Goal: Task Accomplishment & Management: Manage account settings

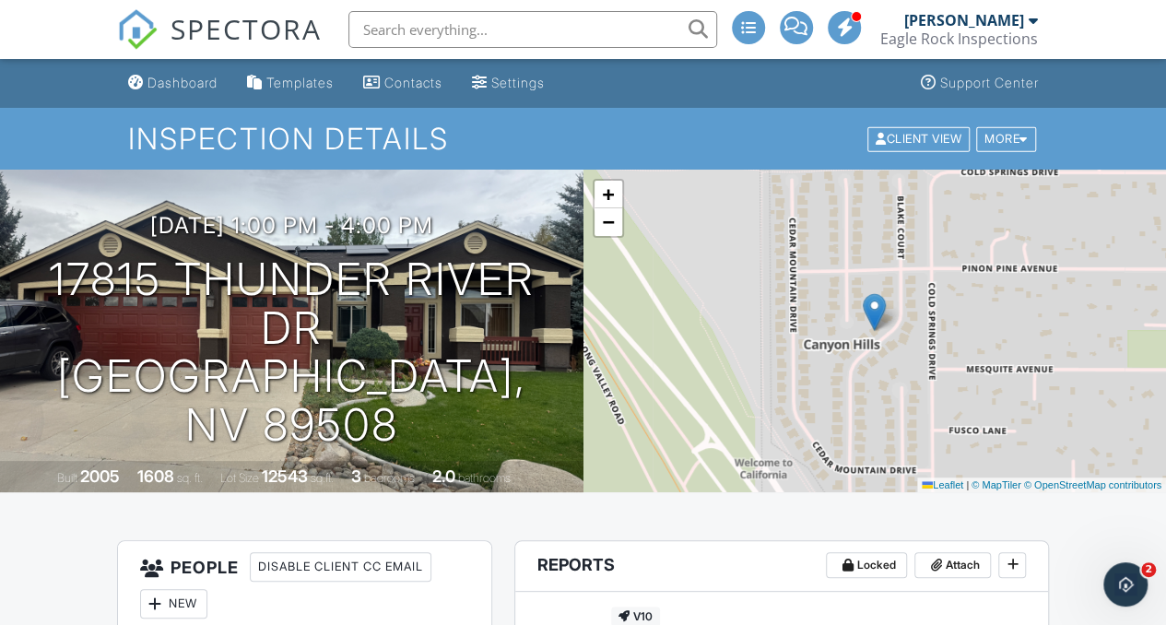
click at [996, 32] on div "Eagle Rock Inspections" at bounding box center [959, 39] width 158 height 18
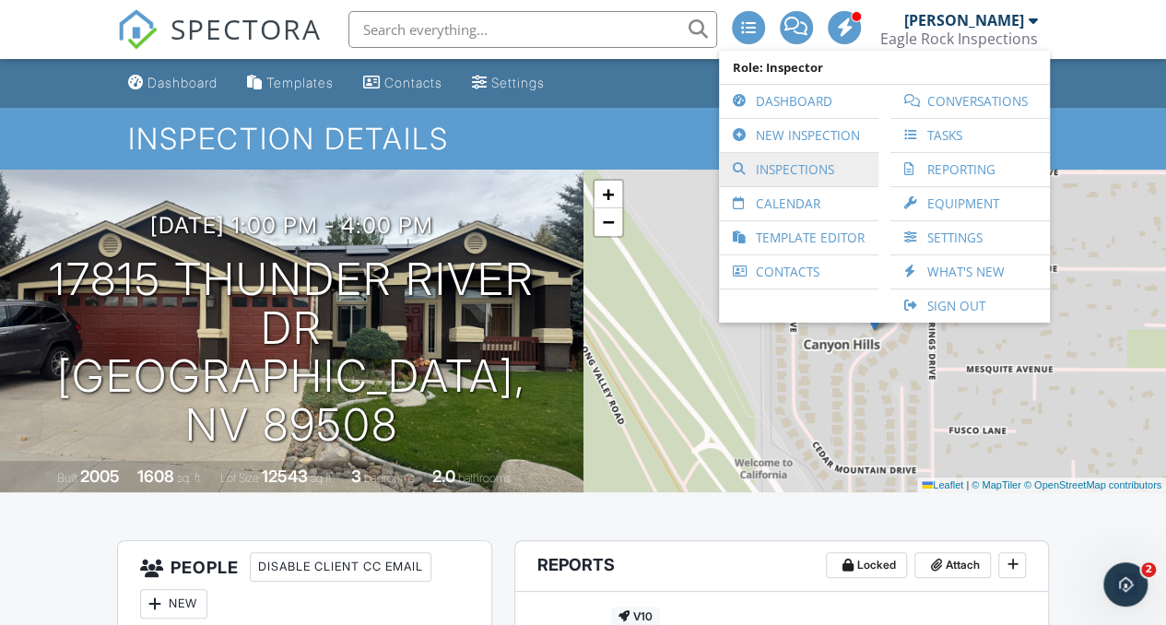
click at [807, 174] on link "Inspections" at bounding box center [798, 169] width 141 height 33
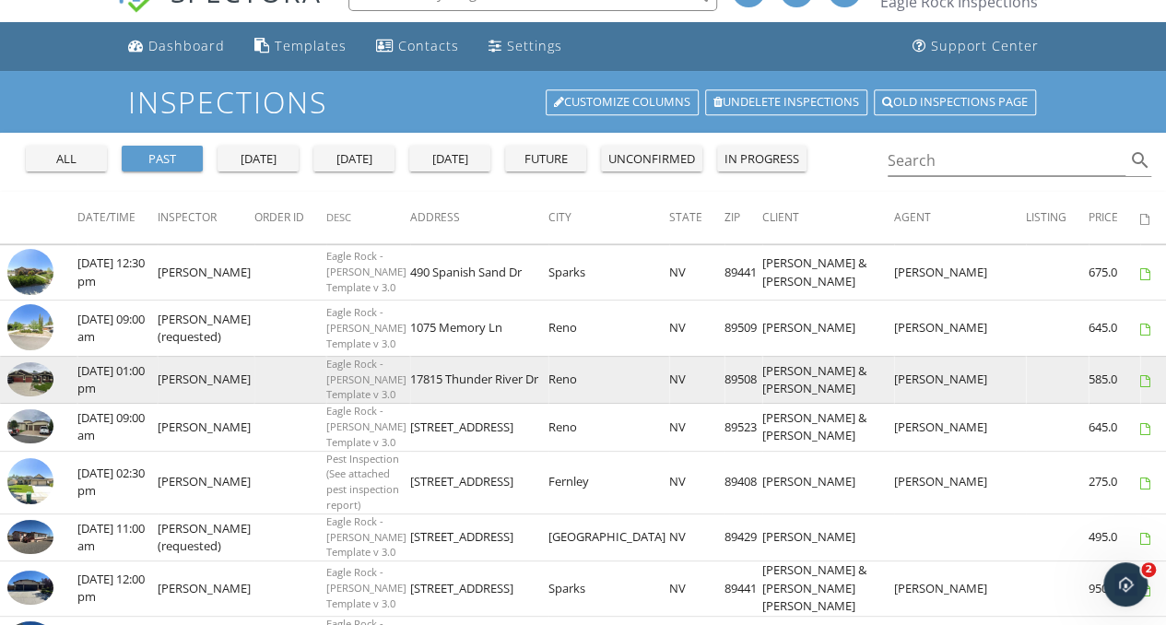
scroll to position [92, 0]
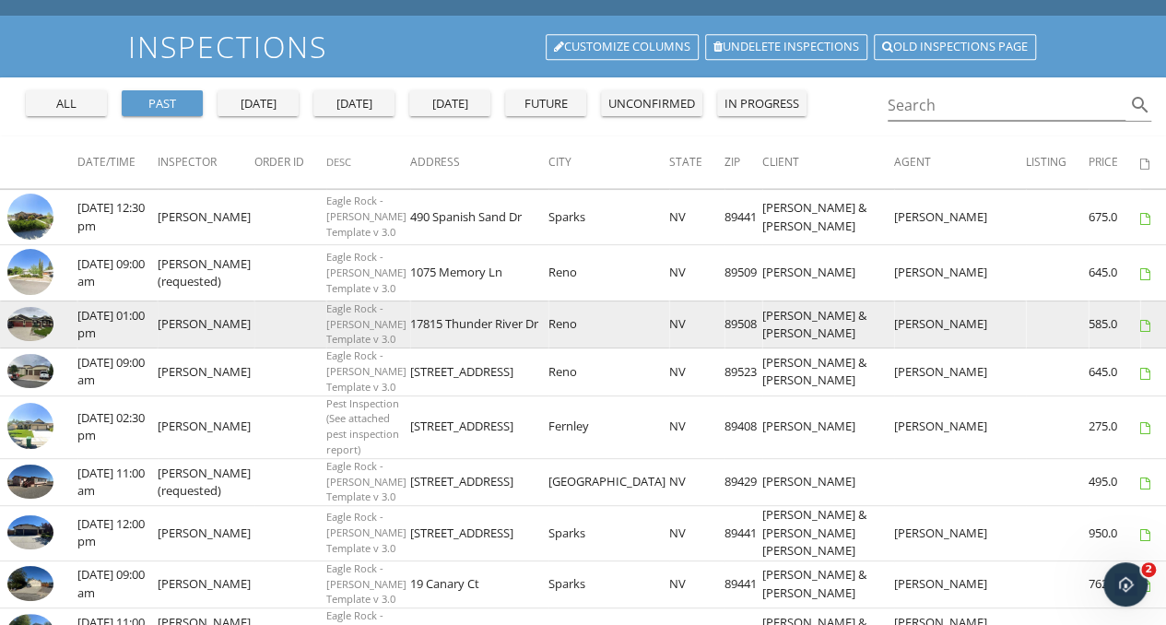
click at [28, 342] on img at bounding box center [30, 324] width 46 height 35
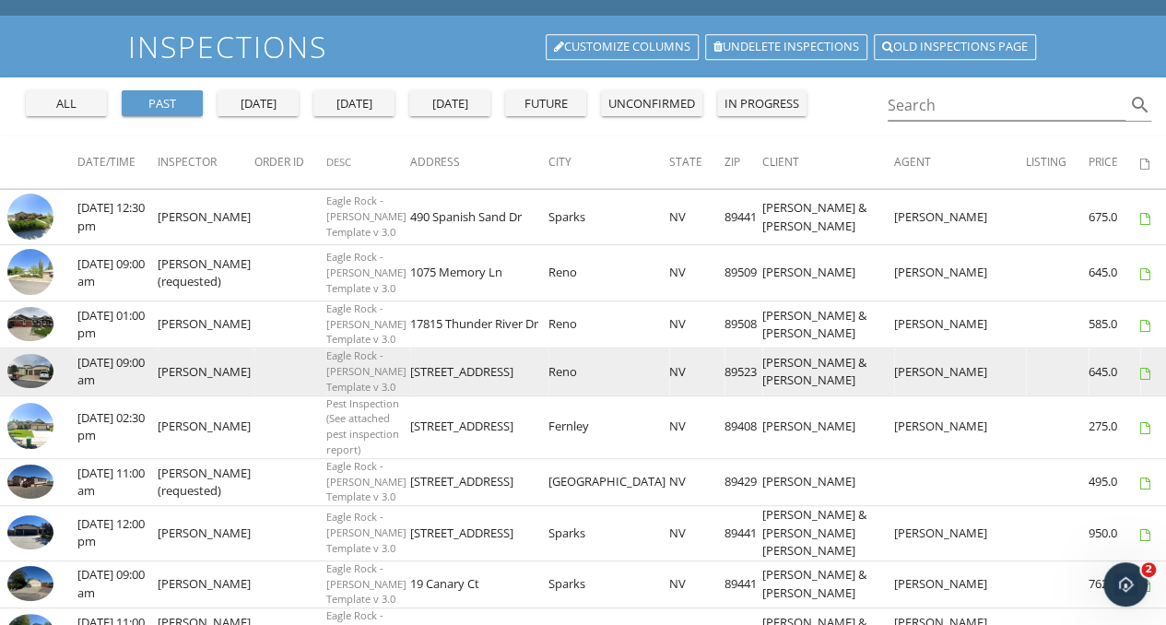
click at [22, 389] on img at bounding box center [30, 371] width 46 height 35
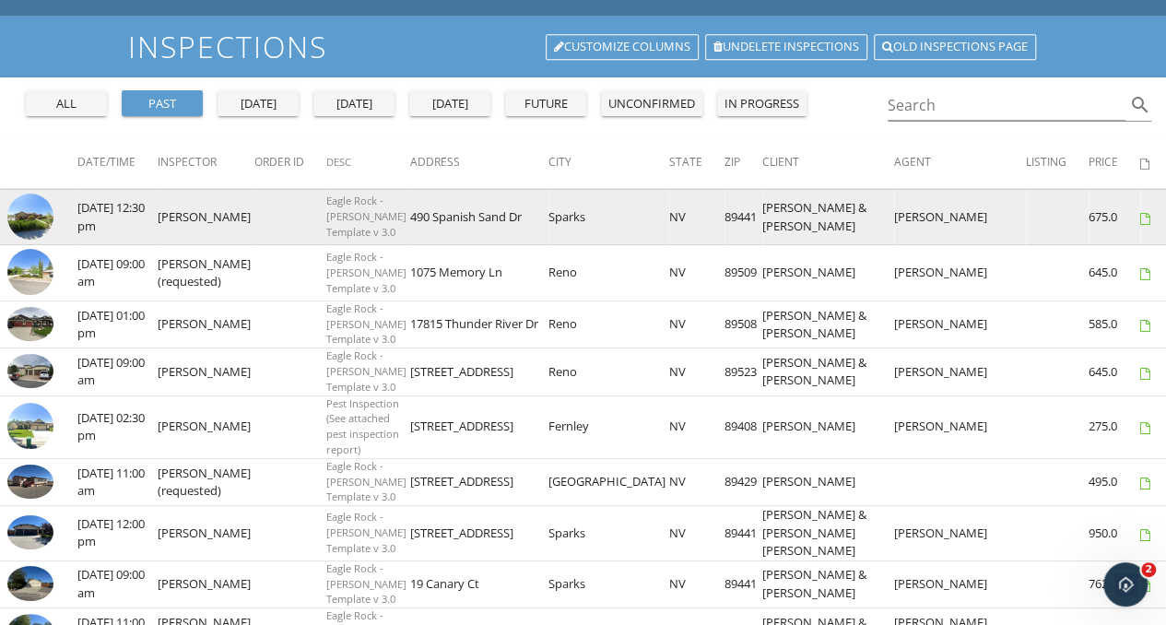
click at [45, 220] on img at bounding box center [30, 217] width 46 height 46
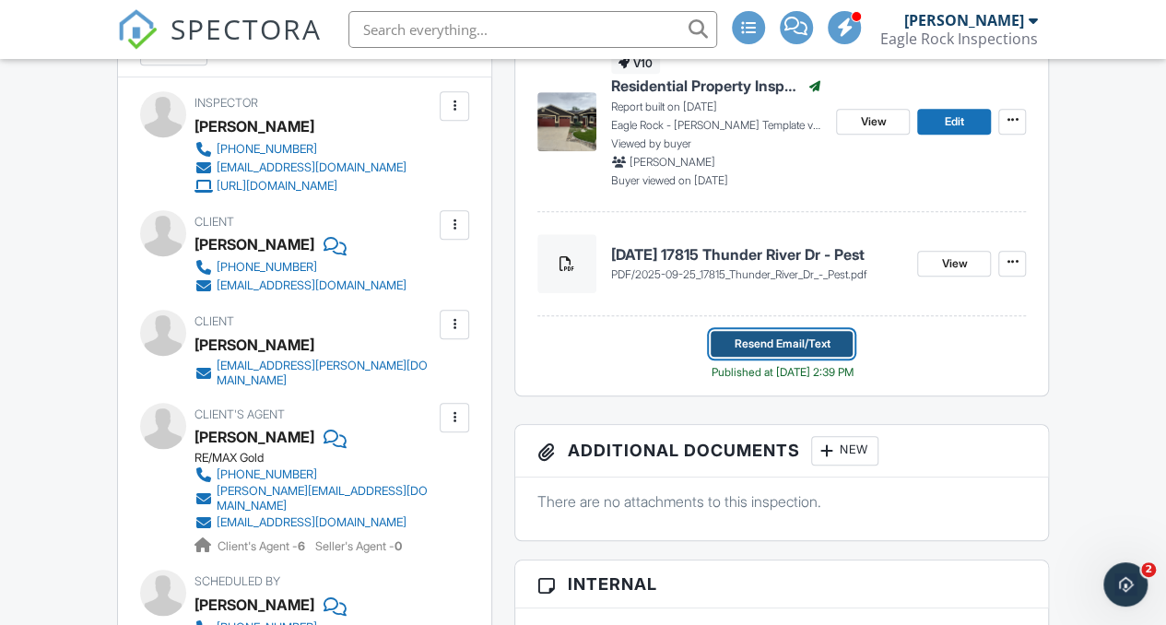
click at [768, 339] on span "Resend Email/Text" at bounding box center [782, 344] width 96 height 18
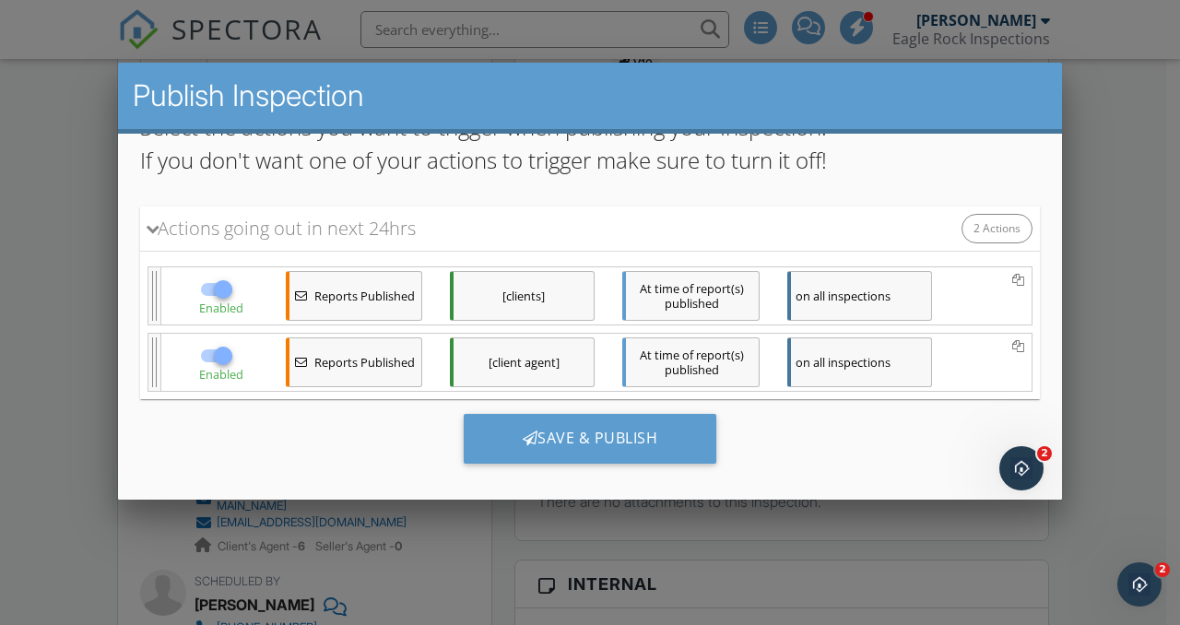
scroll to position [168, 0]
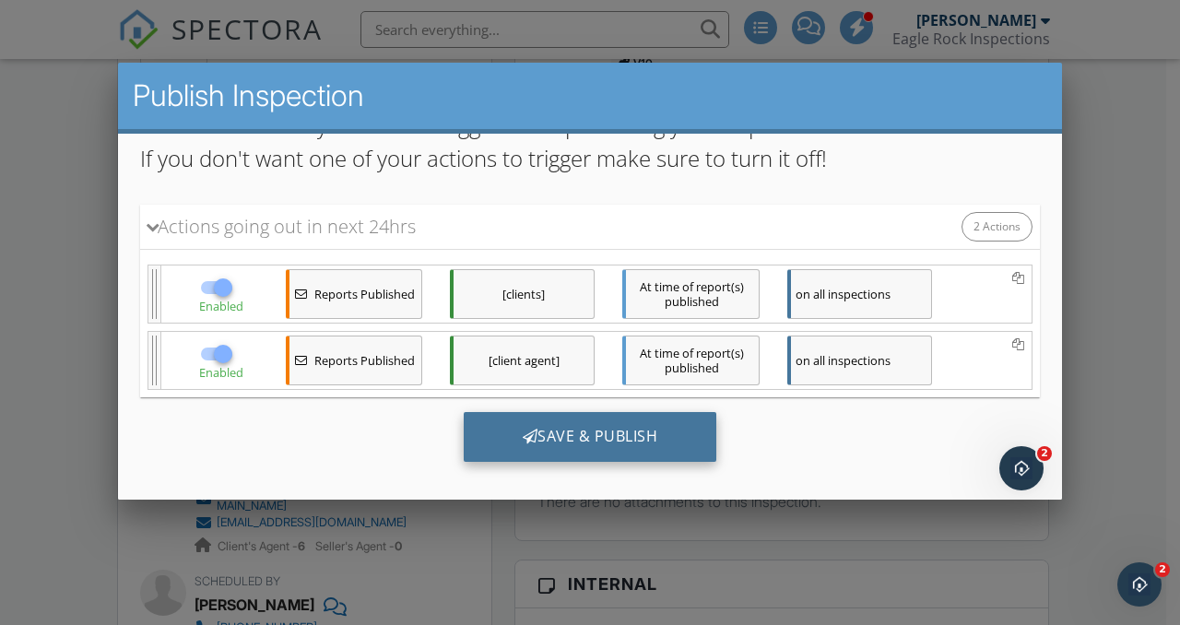
click at [607, 423] on div "Save & Publish" at bounding box center [591, 436] width 254 height 50
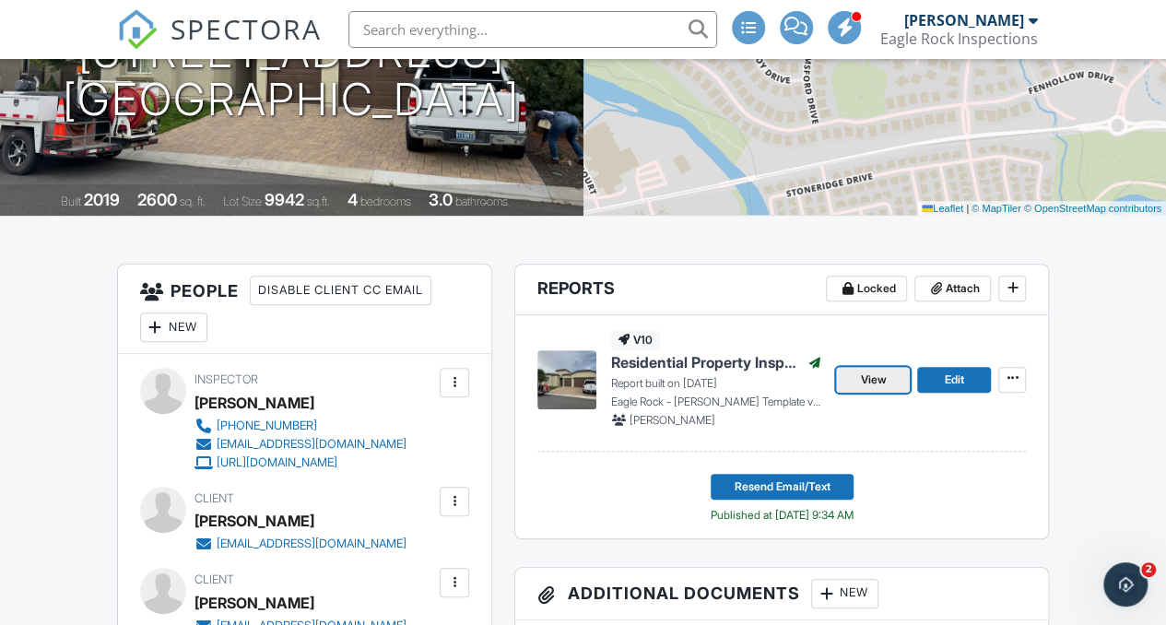
click at [849, 370] on link "View" at bounding box center [873, 380] width 74 height 26
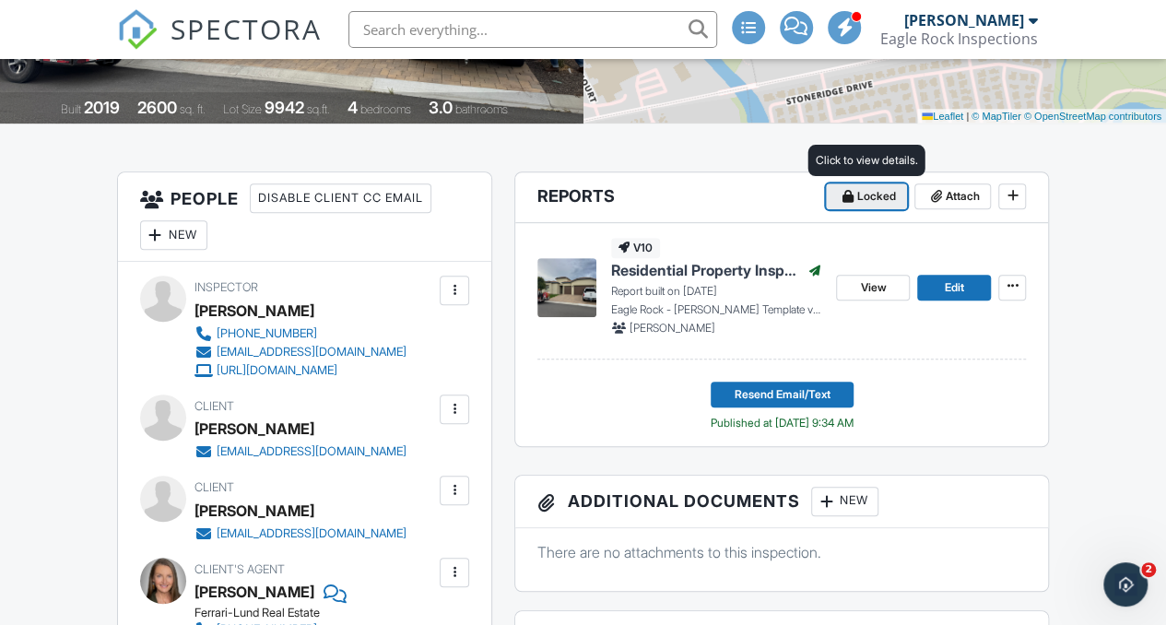
click at [876, 195] on span "Locked" at bounding box center [876, 196] width 39 height 18
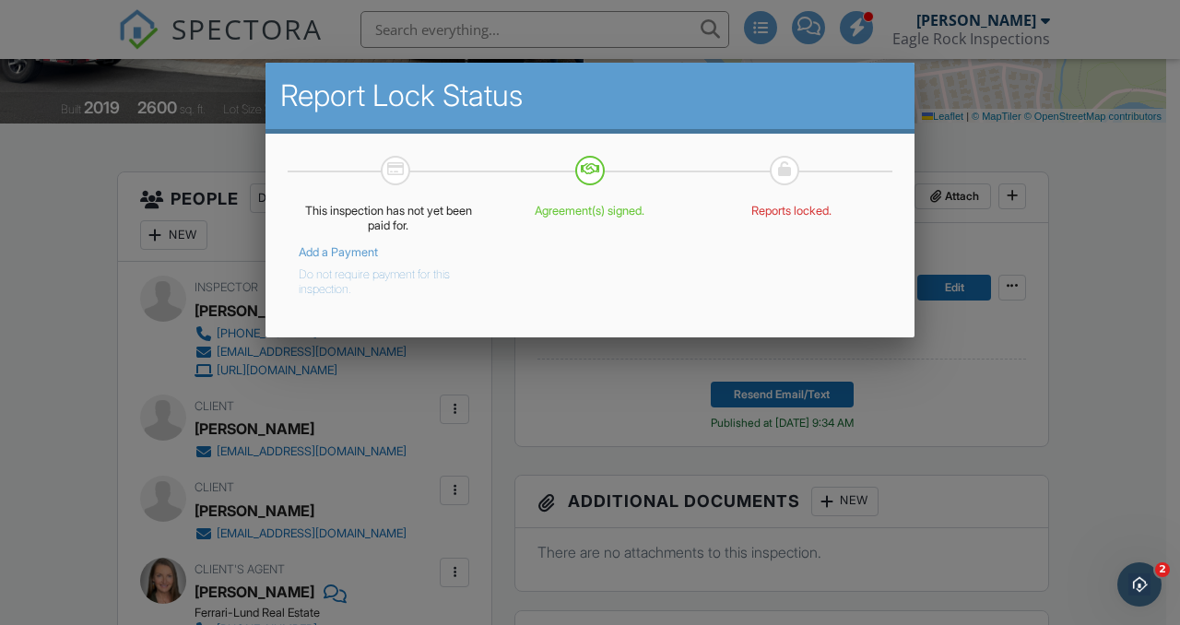
click at [1130, 272] on div at bounding box center [590, 299] width 1180 height 782
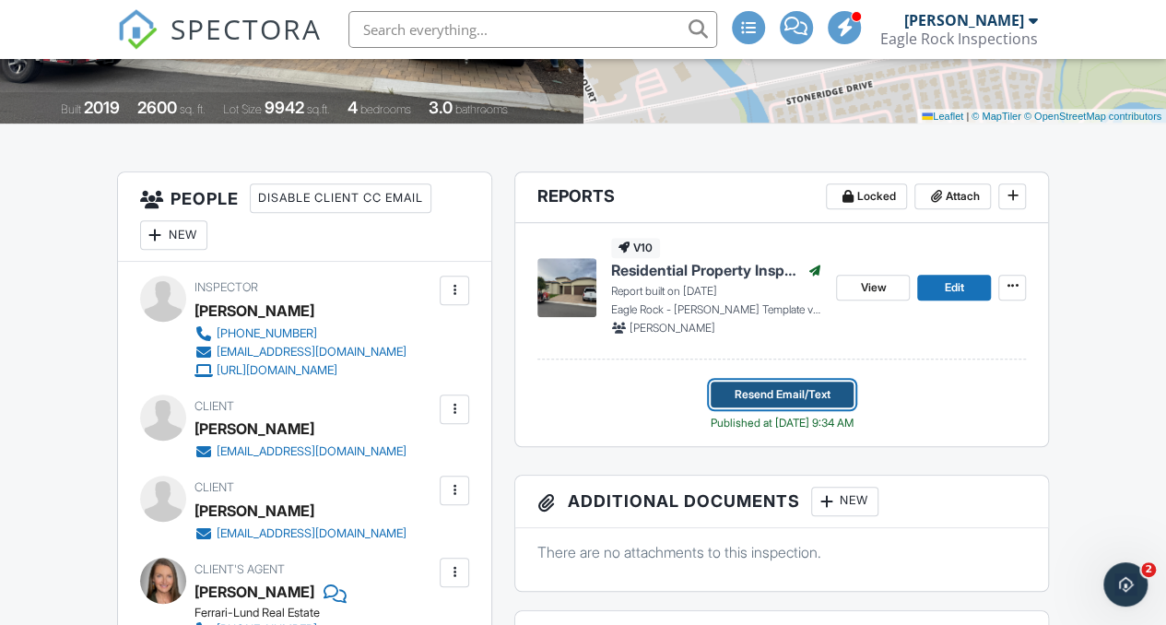
click at [782, 395] on span "Resend Email/Text" at bounding box center [782, 394] width 96 height 18
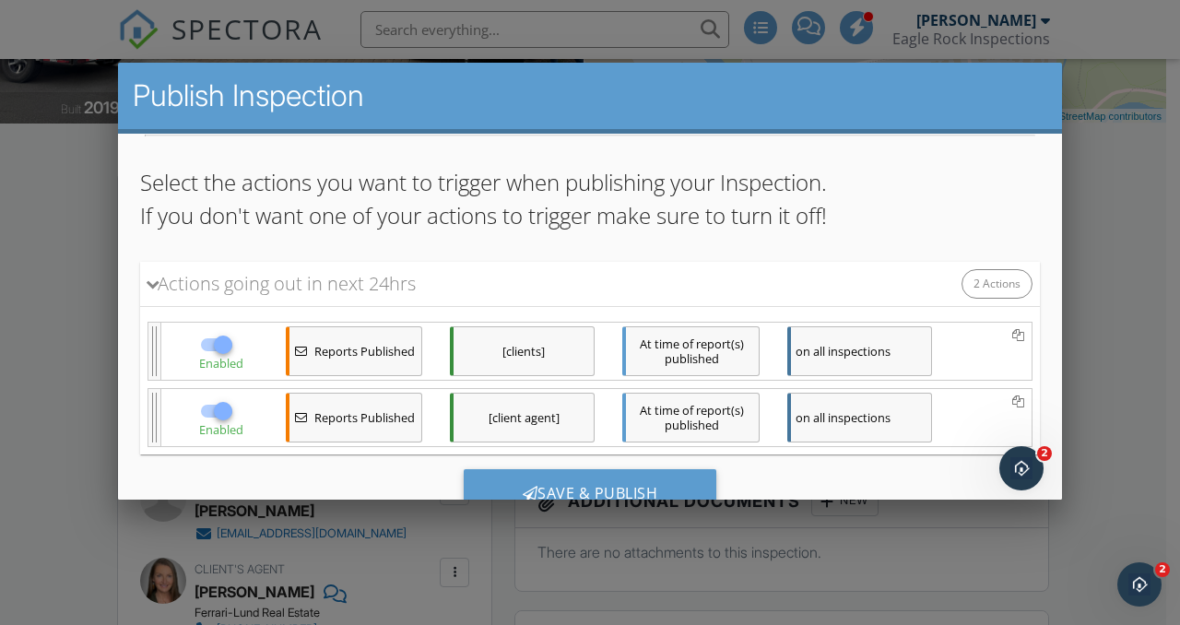
scroll to position [168, 0]
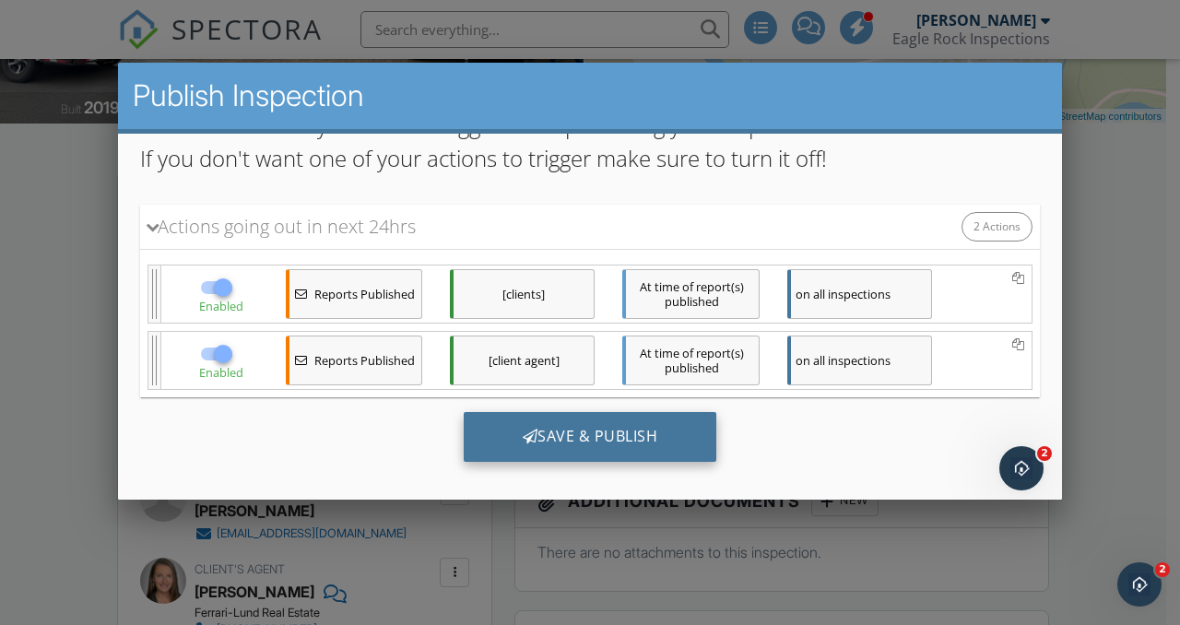
click at [579, 436] on div "Save & Publish" at bounding box center [591, 436] width 254 height 50
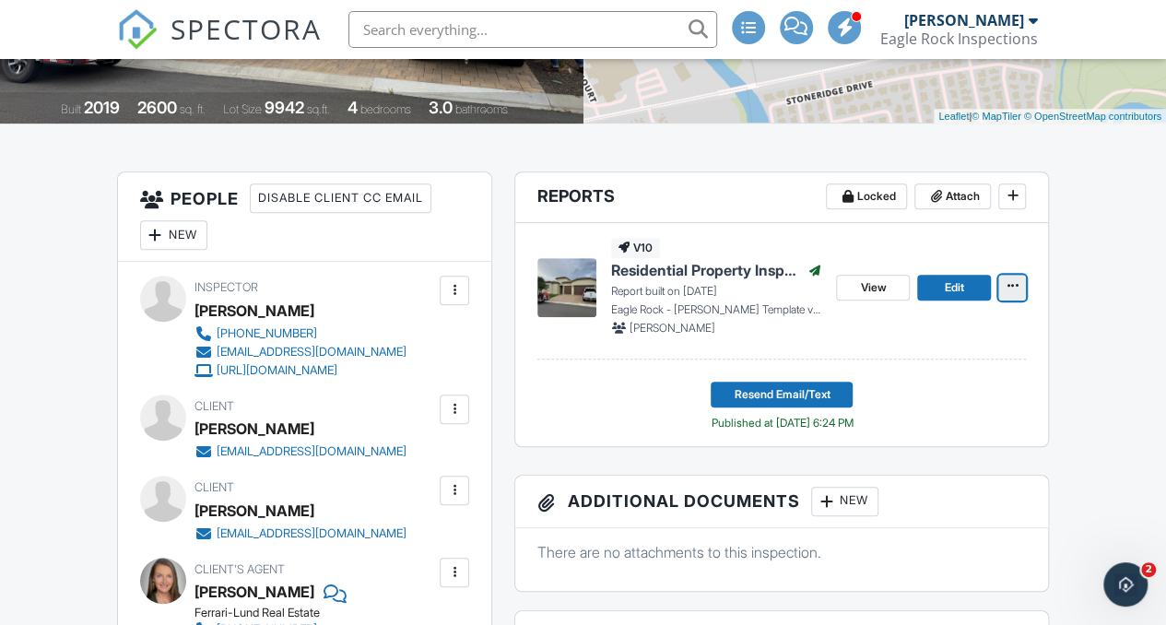
click at [1017, 291] on icon at bounding box center [1012, 285] width 11 height 13
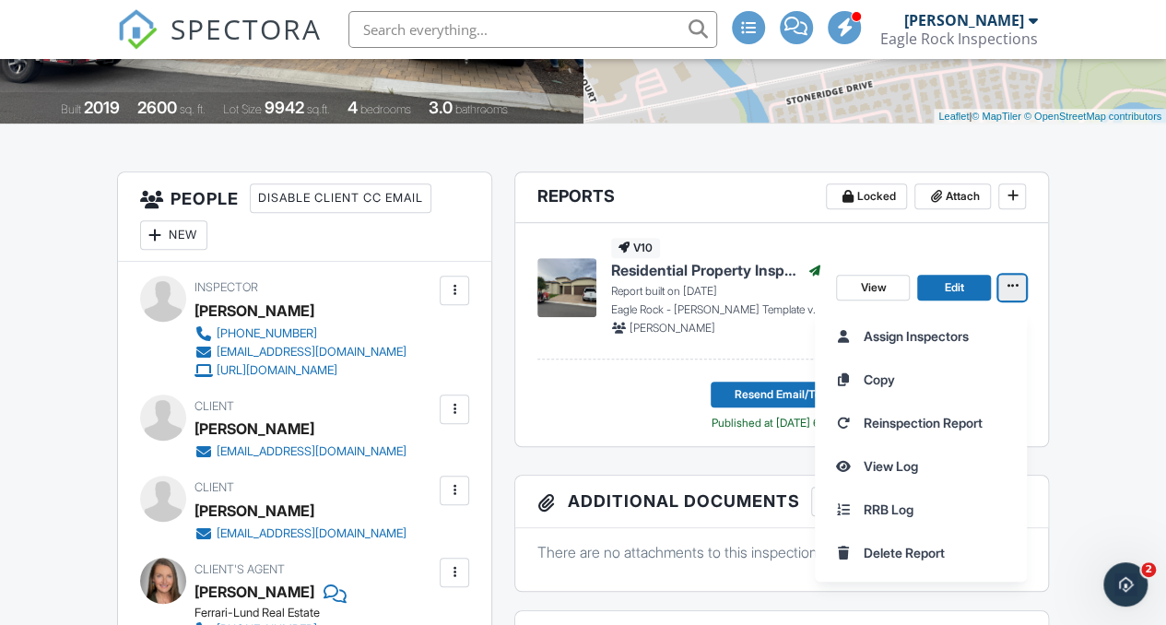
click at [1017, 291] on icon at bounding box center [1012, 285] width 11 height 13
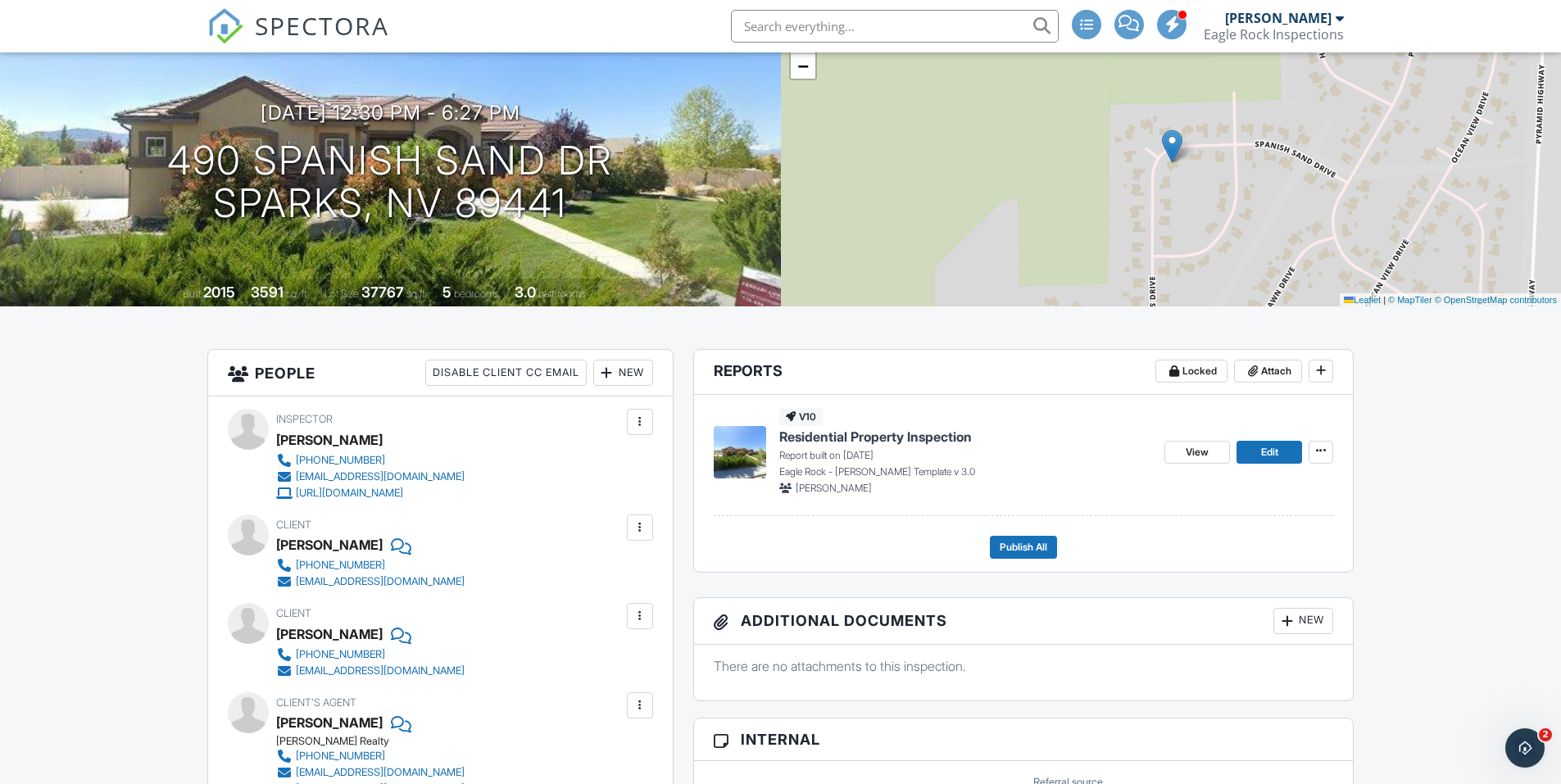
scroll to position [164, 0]
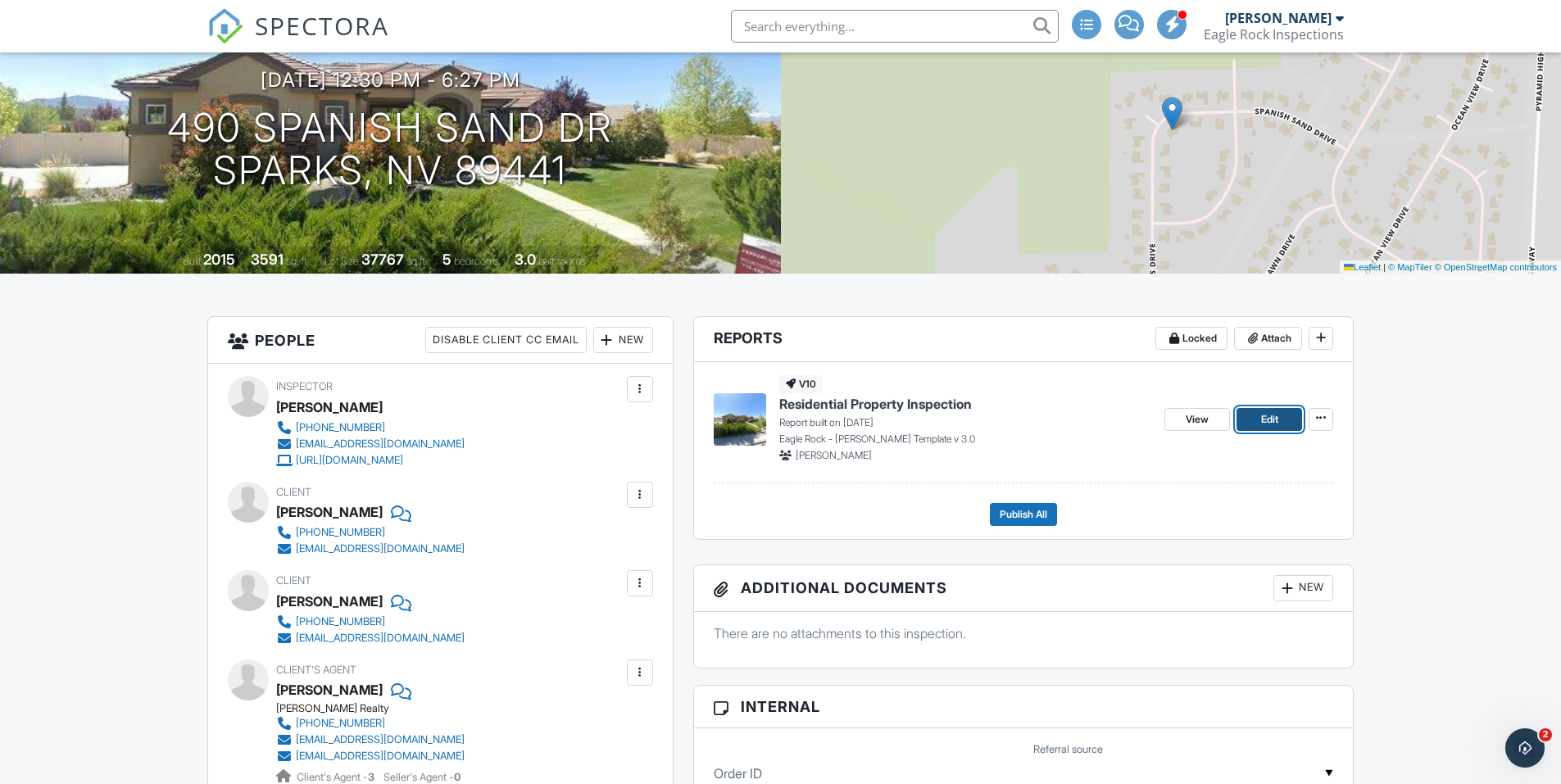
click at [1036, 416] on span "Edit" at bounding box center [1269, 420] width 17 height 16
